Goal: Information Seeking & Learning: Compare options

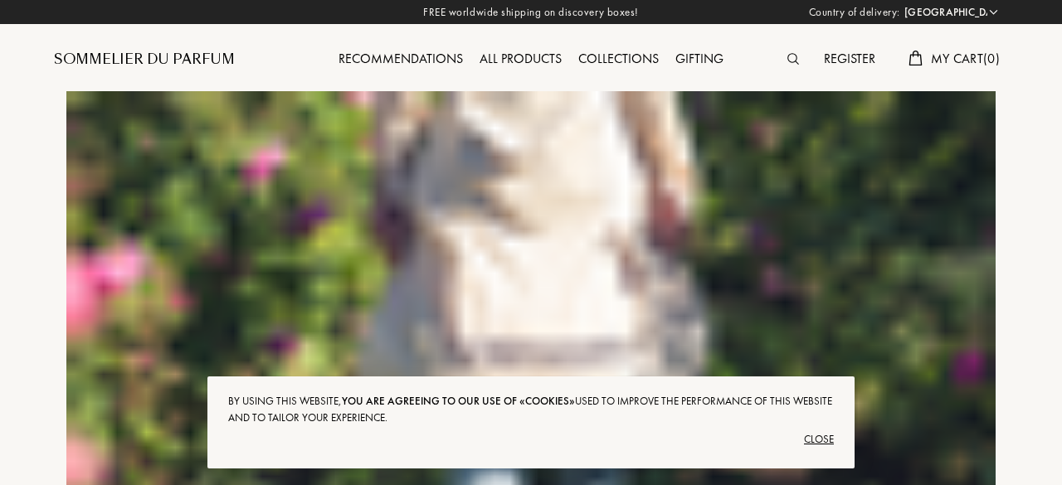
select select "US"
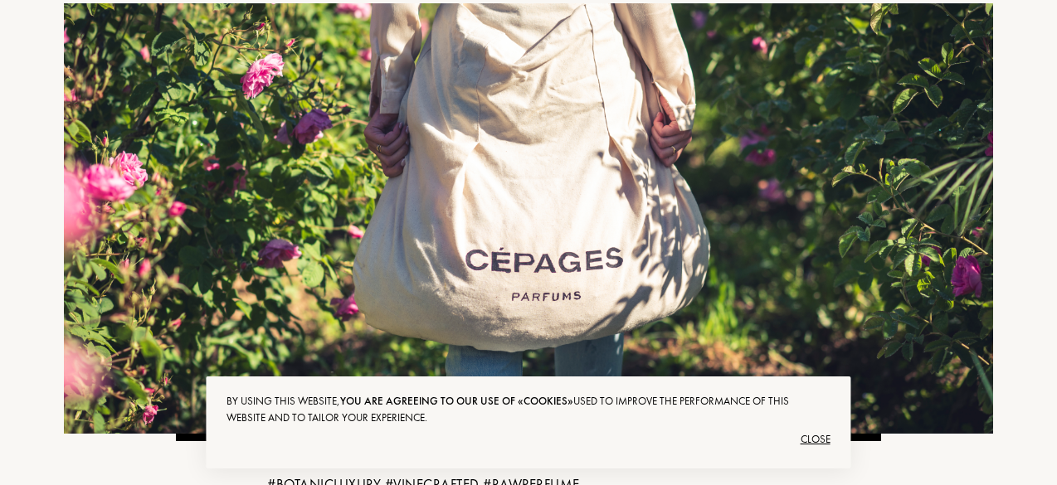
scroll to position [332, 0]
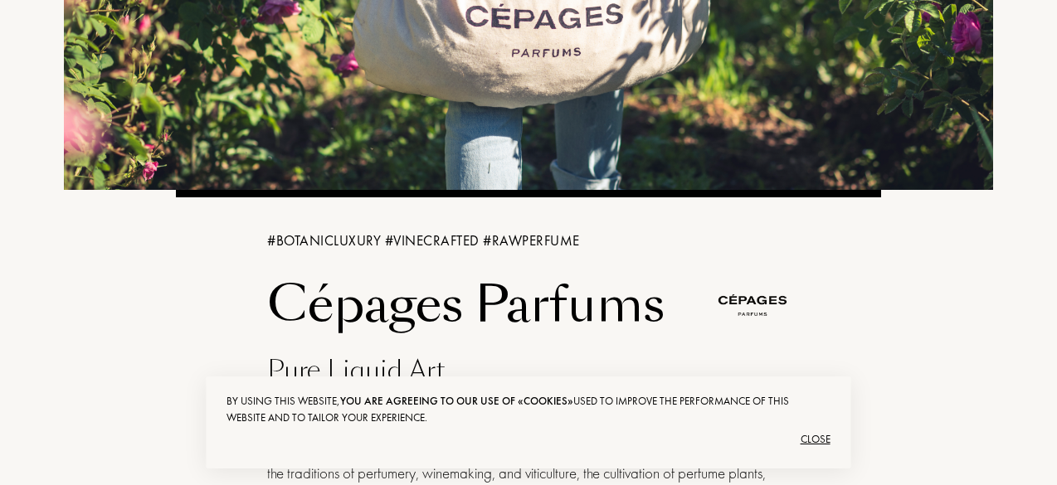
click at [814, 435] on div "Close" at bounding box center [527, 439] width 603 height 27
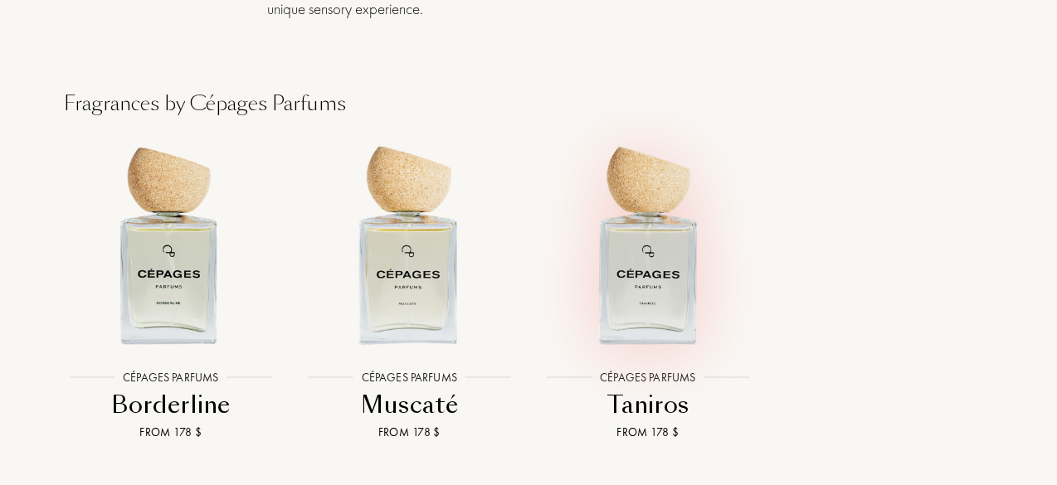
scroll to position [1742, 0]
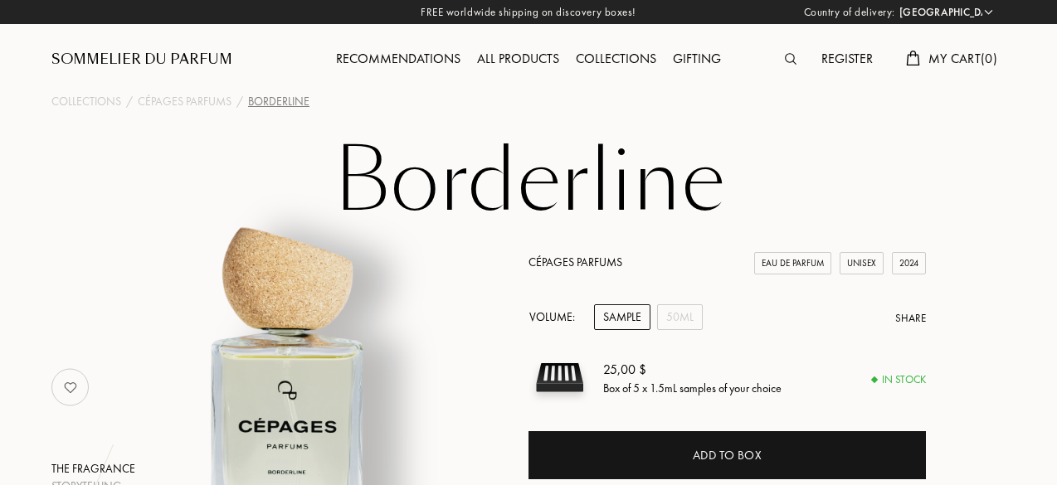
select select "US"
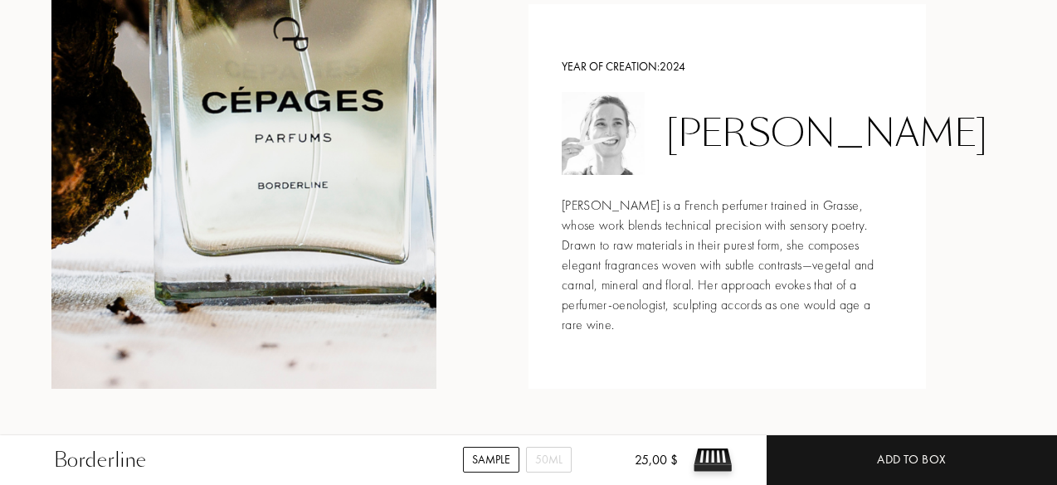
scroll to position [1659, 0]
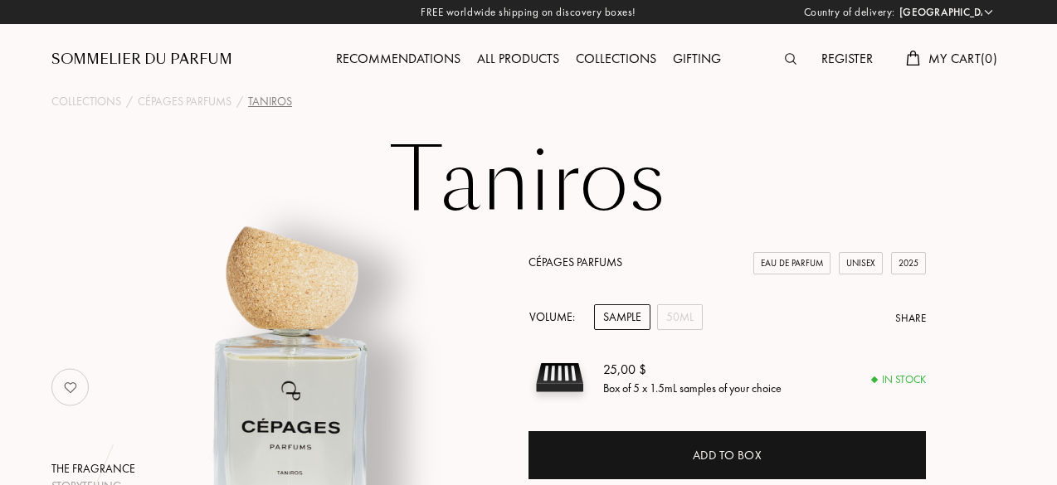
select select "US"
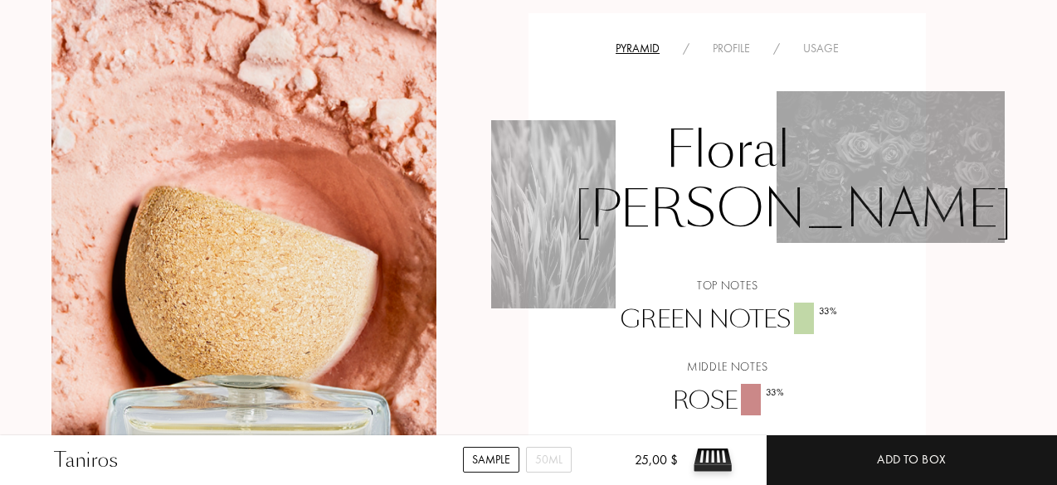
scroll to position [1161, 0]
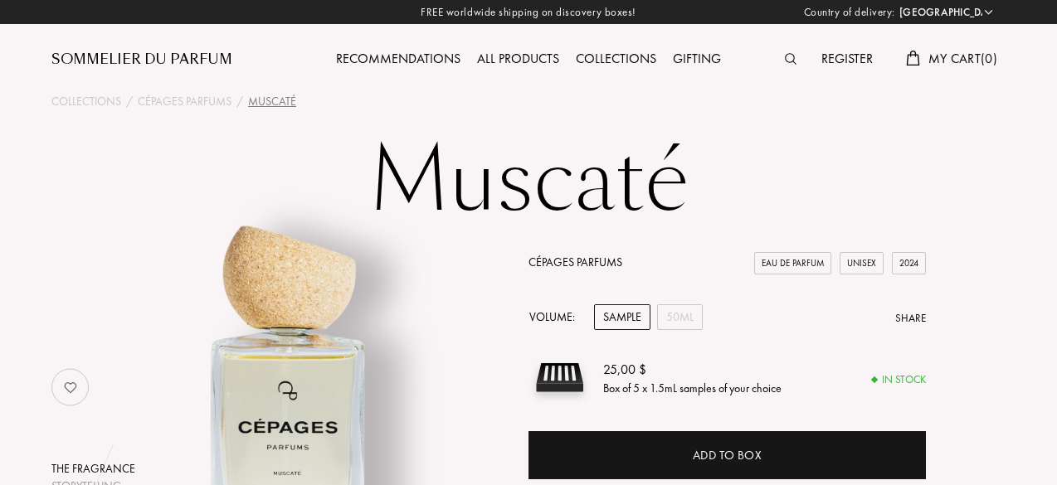
select select "US"
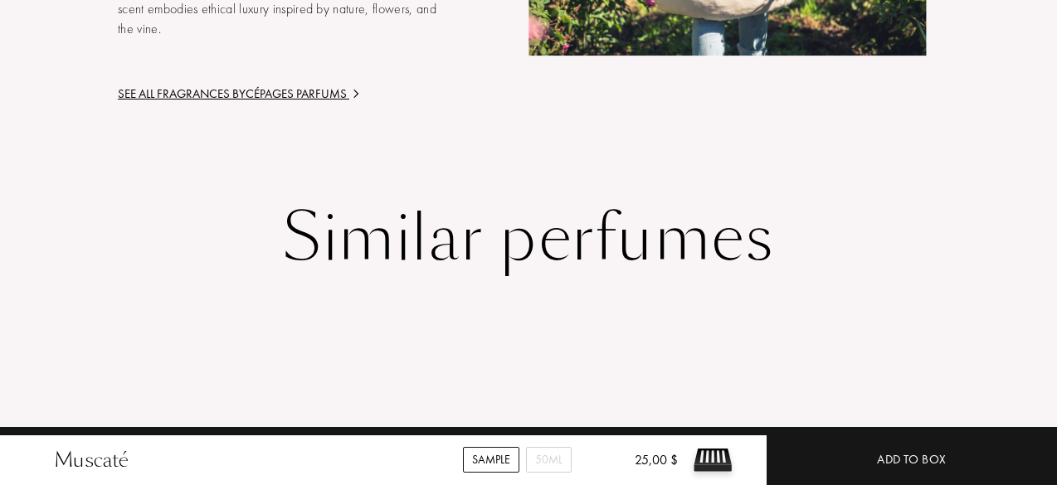
scroll to position [2488, 0]
